Goal: Find specific page/section: Find specific page/section

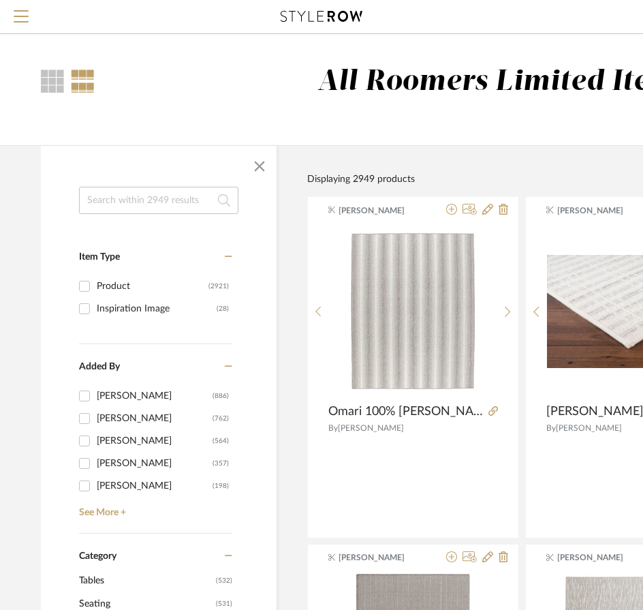
click at [164, 196] on input at bounding box center [158, 200] width 159 height 27
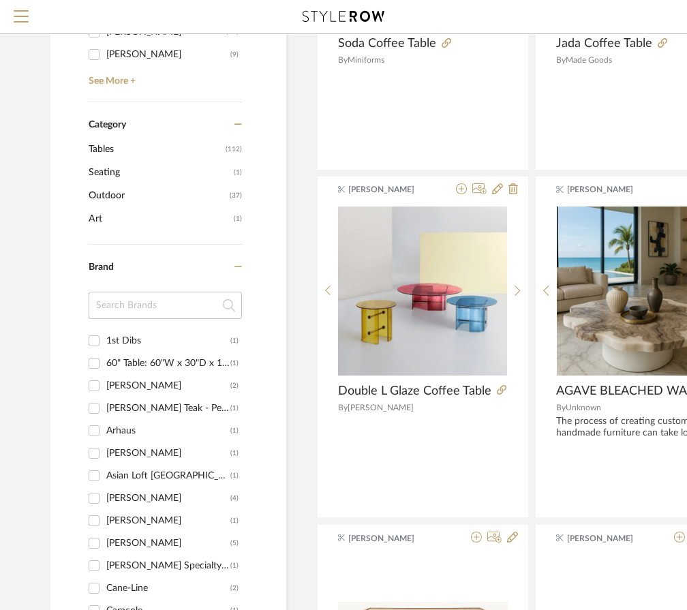
scroll to position [613, 0]
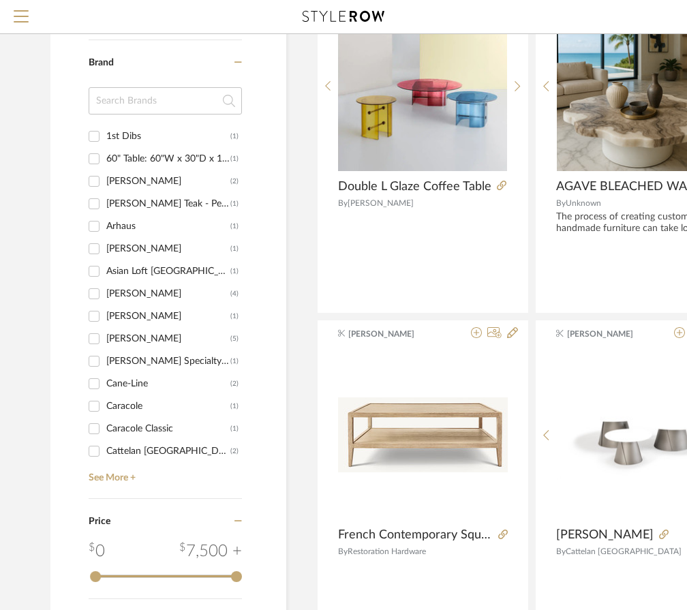
click at [149, 95] on input at bounding box center [165, 100] width 153 height 27
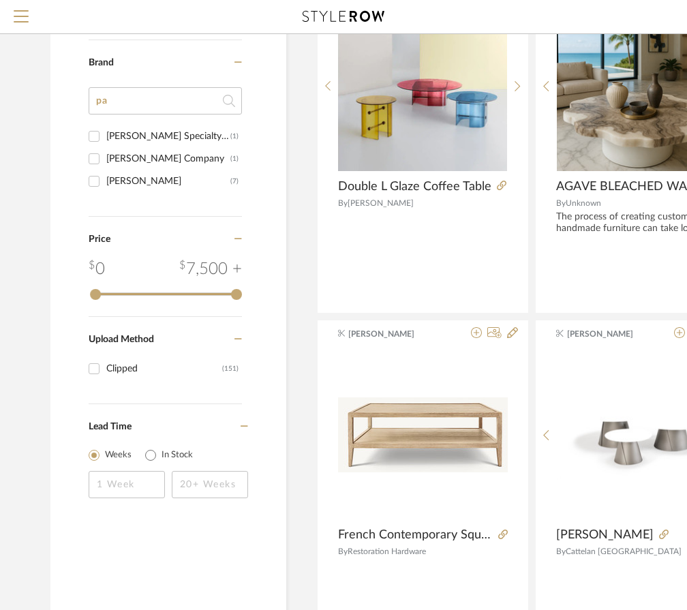
type input "pa"
click at [118, 177] on div "[PERSON_NAME]" at bounding box center [168, 181] width 124 height 22
click at [105, 177] on input "[PERSON_NAME] (7)" at bounding box center [94, 181] width 22 height 22
checkbox input "true"
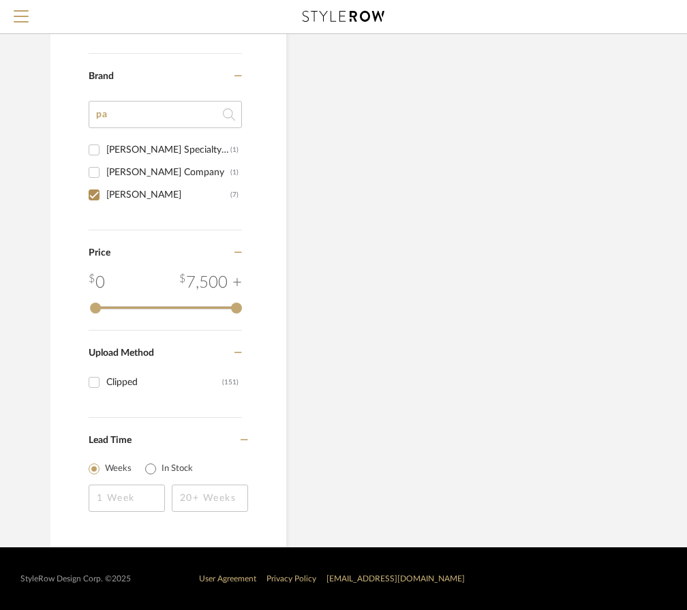
scroll to position [533, 0]
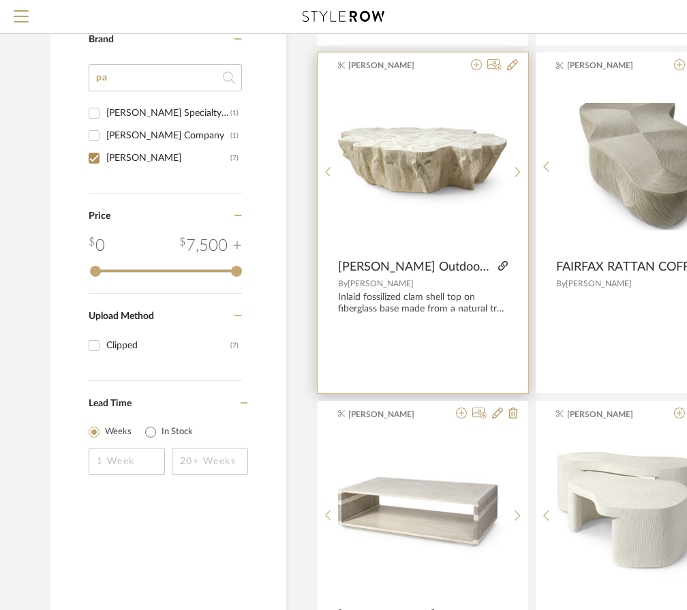
click at [502, 268] on icon at bounding box center [503, 266] width 10 height 10
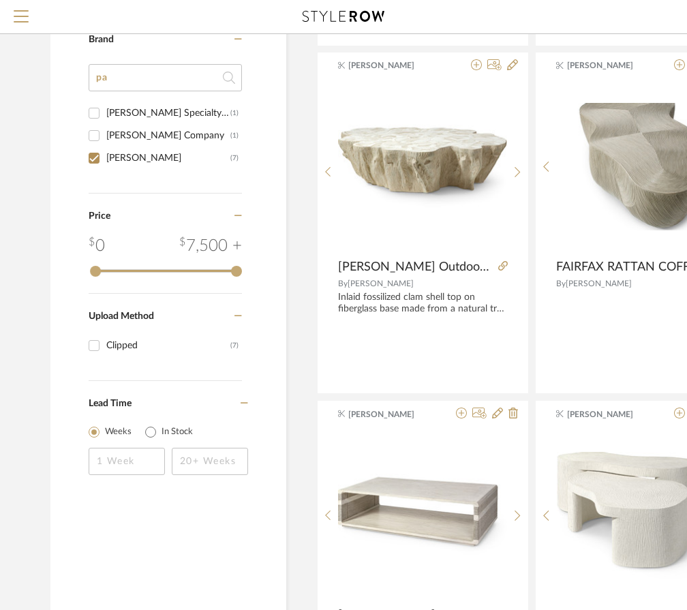
click at [204, 82] on input "pa" at bounding box center [165, 77] width 153 height 27
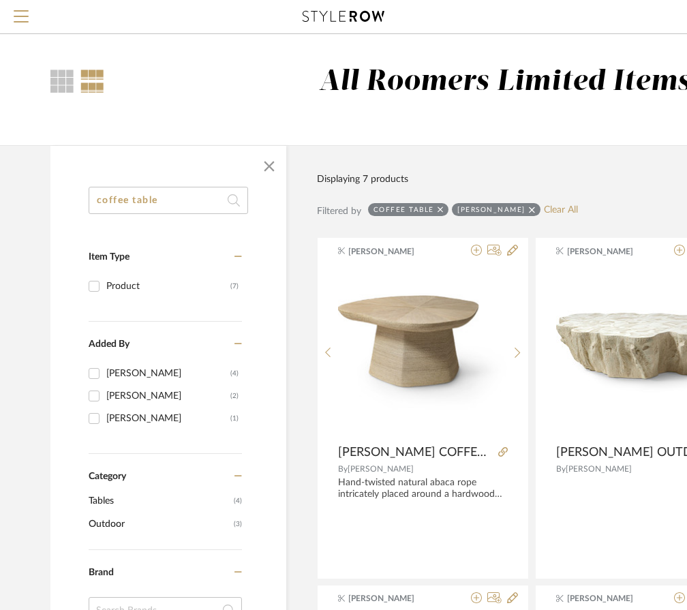
click at [171, 194] on input "coffee table" at bounding box center [168, 200] width 159 height 27
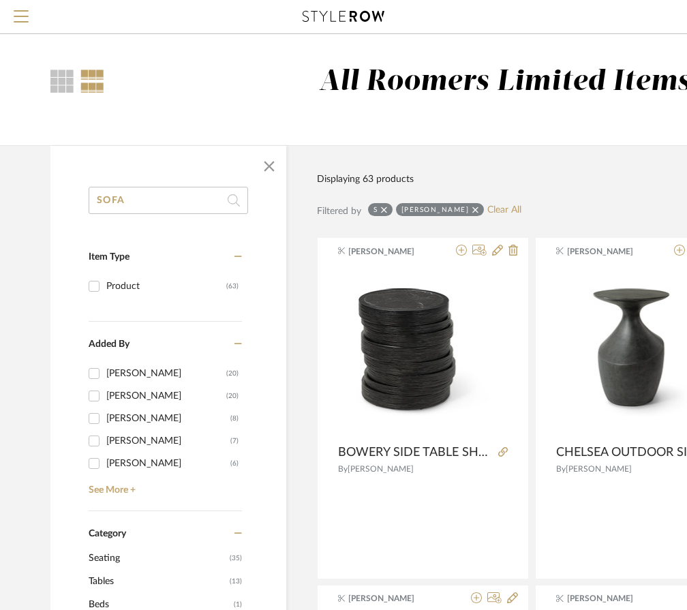
type input "SOFA"
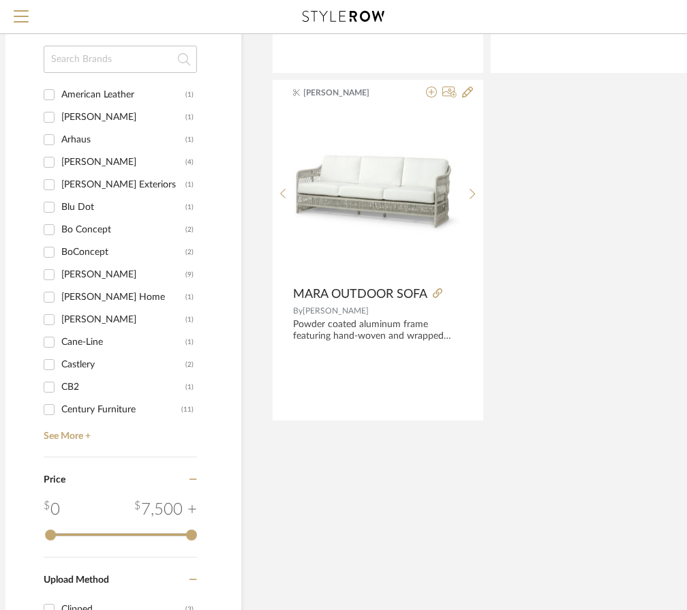
scroll to position [460, 45]
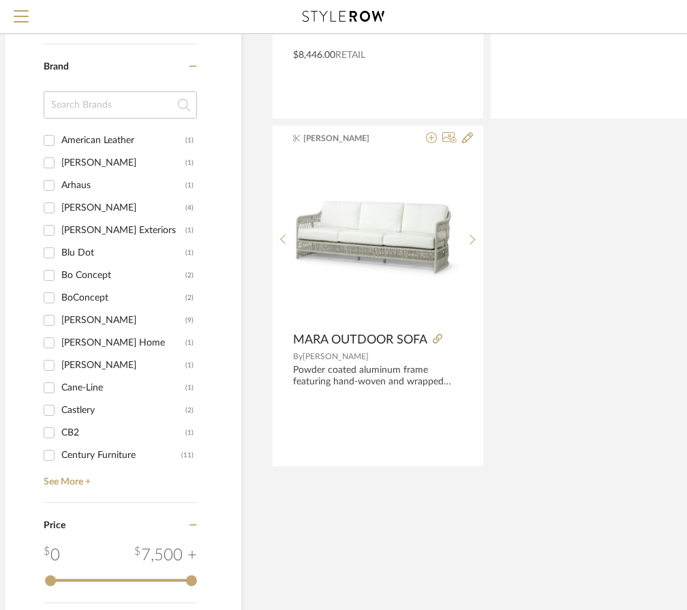
click at [112, 95] on input at bounding box center [120, 104] width 153 height 27
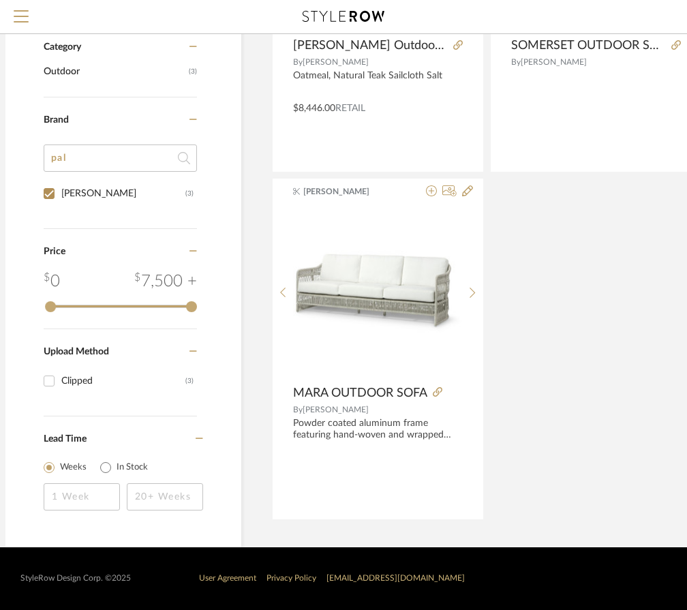
scroll to position [407, 45]
type input "pal"
click at [73, 200] on div "[PERSON_NAME]" at bounding box center [123, 194] width 124 height 22
click at [60, 200] on input "[PERSON_NAME] (3)" at bounding box center [49, 194] width 22 height 22
checkbox input "false"
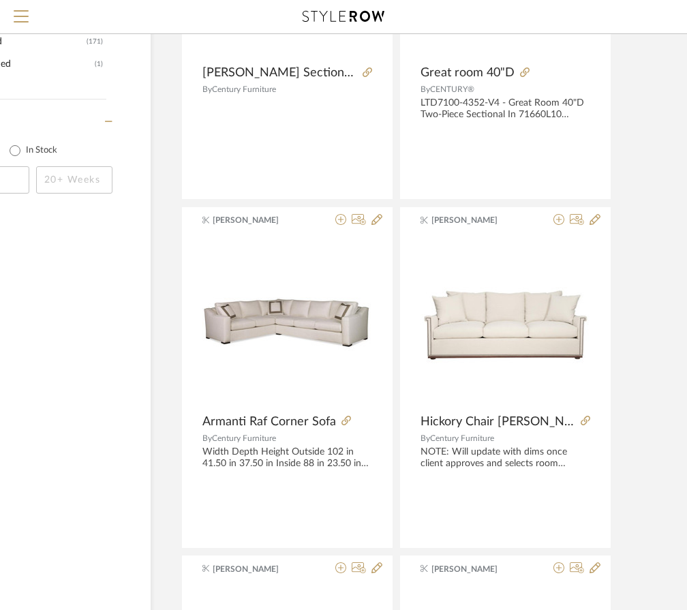
scroll to position [1087, 136]
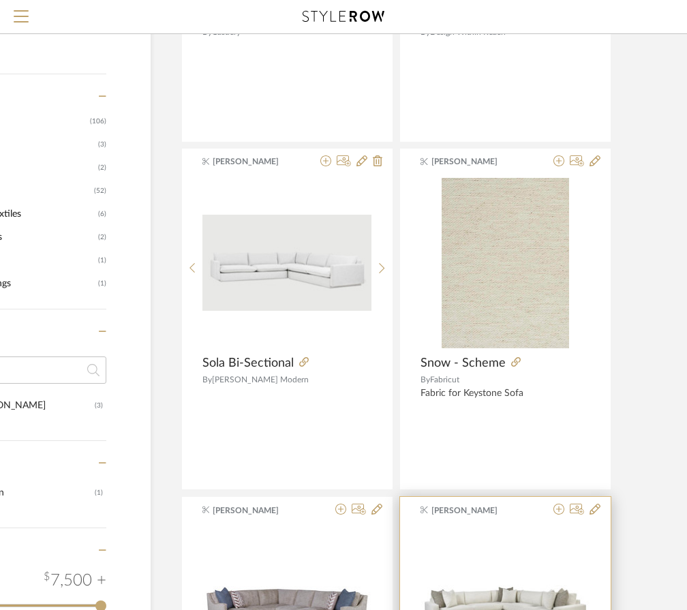
scroll to position [406, 136]
